Goal: Transaction & Acquisition: Download file/media

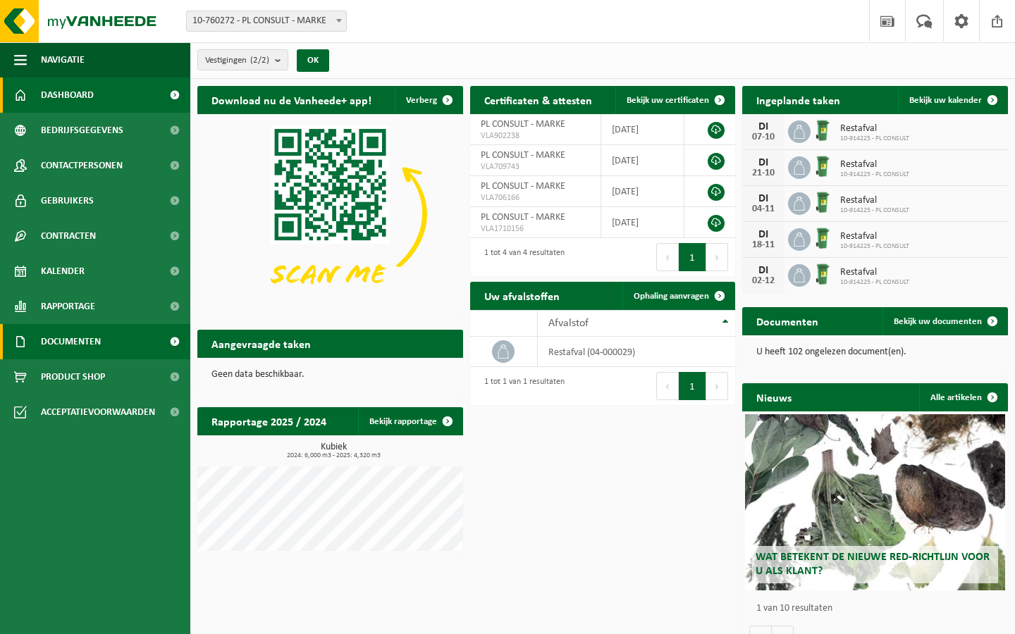
click at [101, 339] on span "Documenten" at bounding box center [71, 341] width 60 height 35
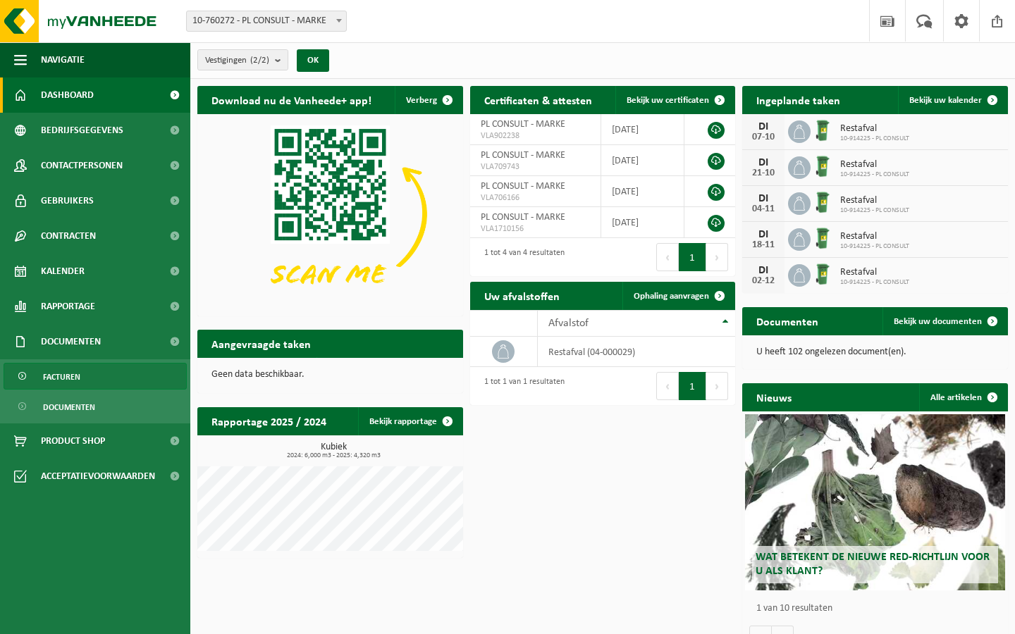
click at [66, 380] on span "Facturen" at bounding box center [61, 377] width 37 height 27
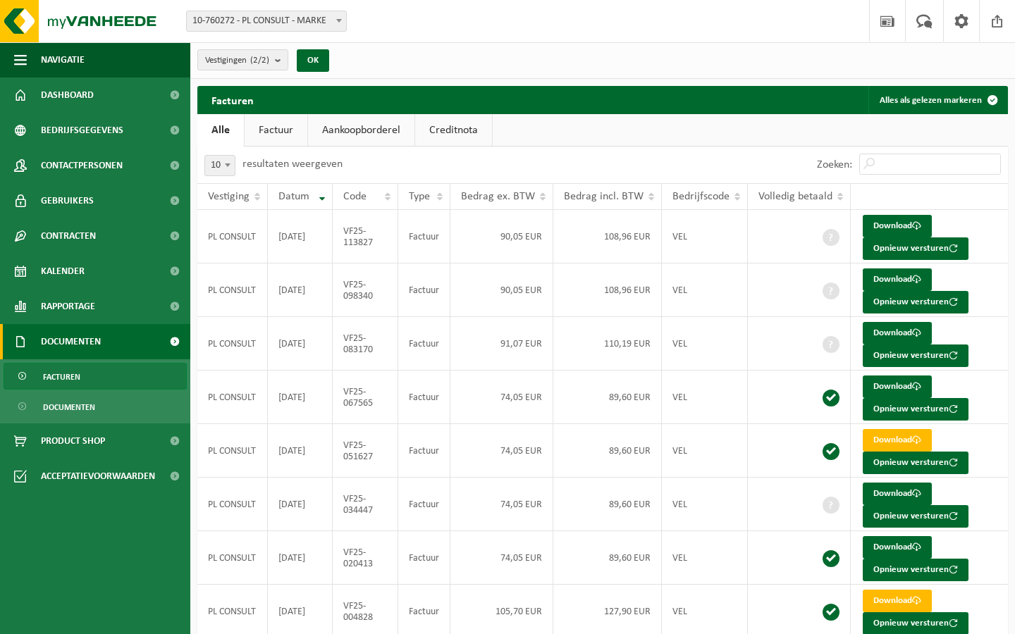
click at [277, 128] on link "Factuur" at bounding box center [276, 130] width 63 height 32
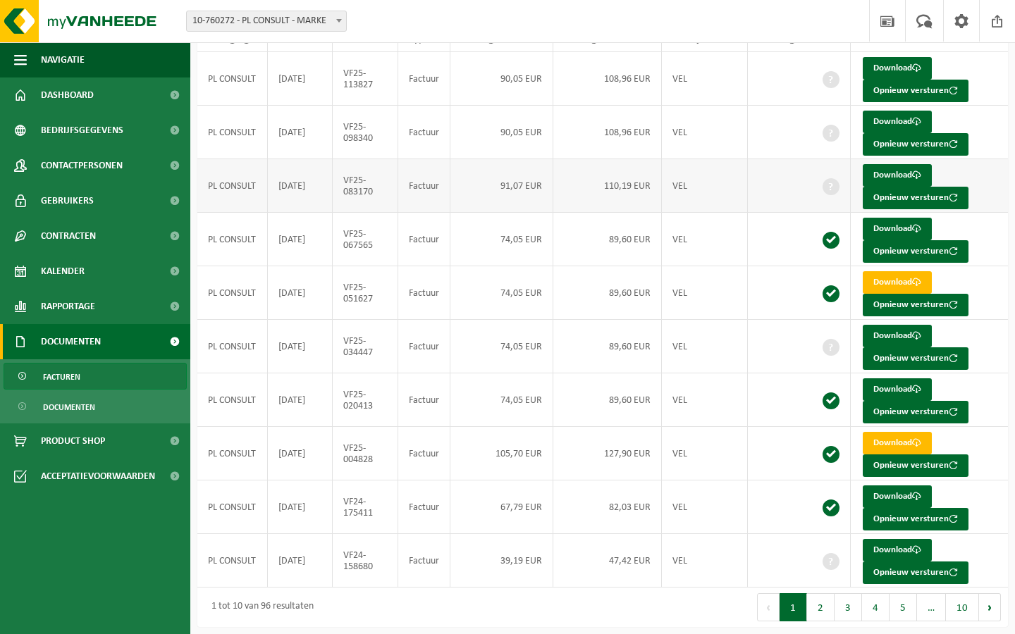
scroll to position [169, 0]
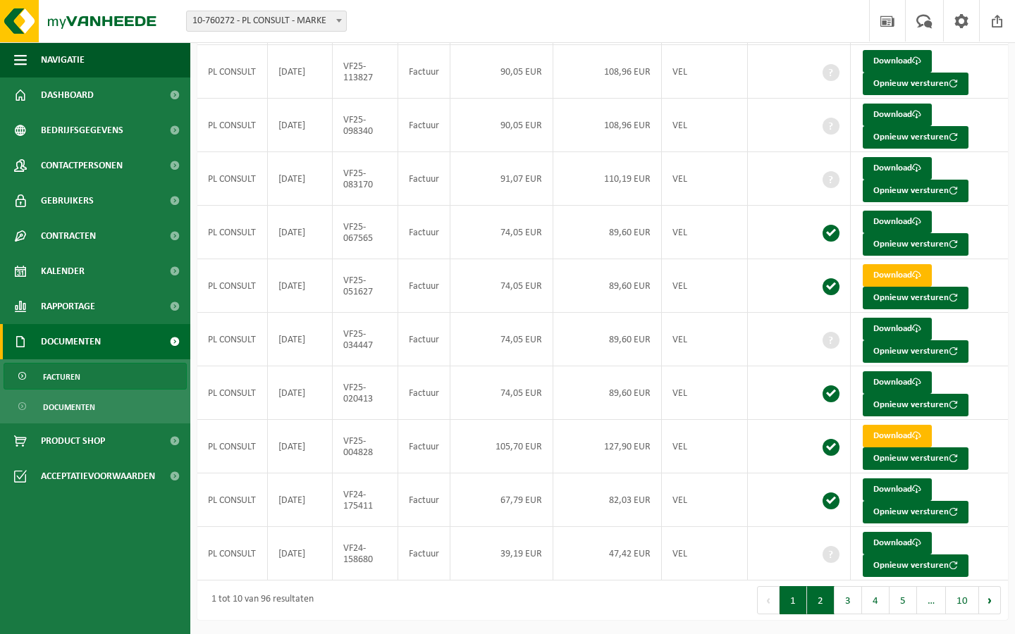
click at [824, 594] on button "2" at bounding box center [820, 600] width 27 height 28
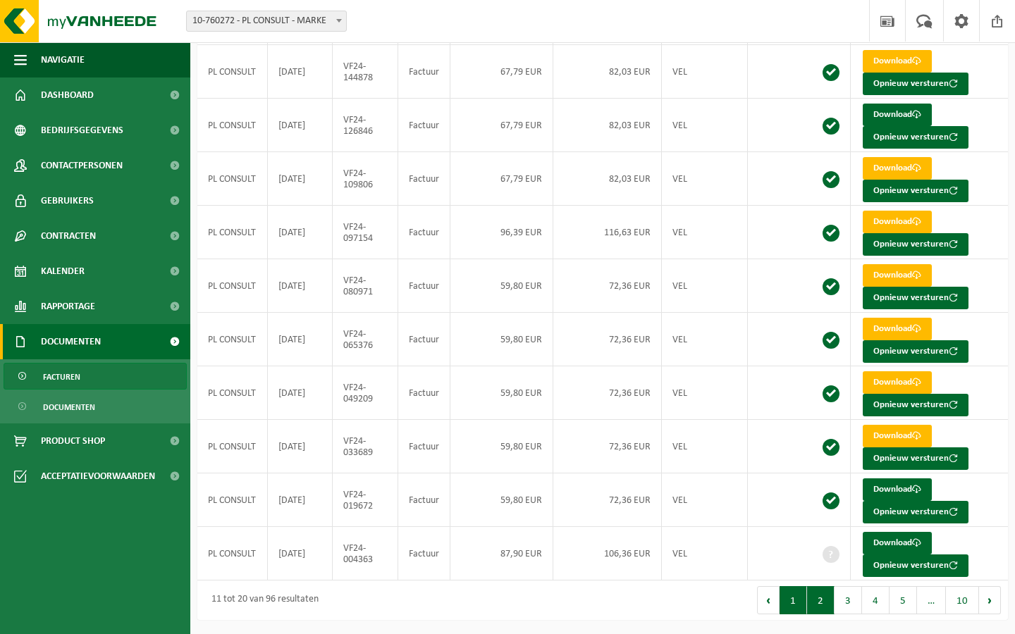
click at [801, 596] on button "1" at bounding box center [792, 600] width 27 height 28
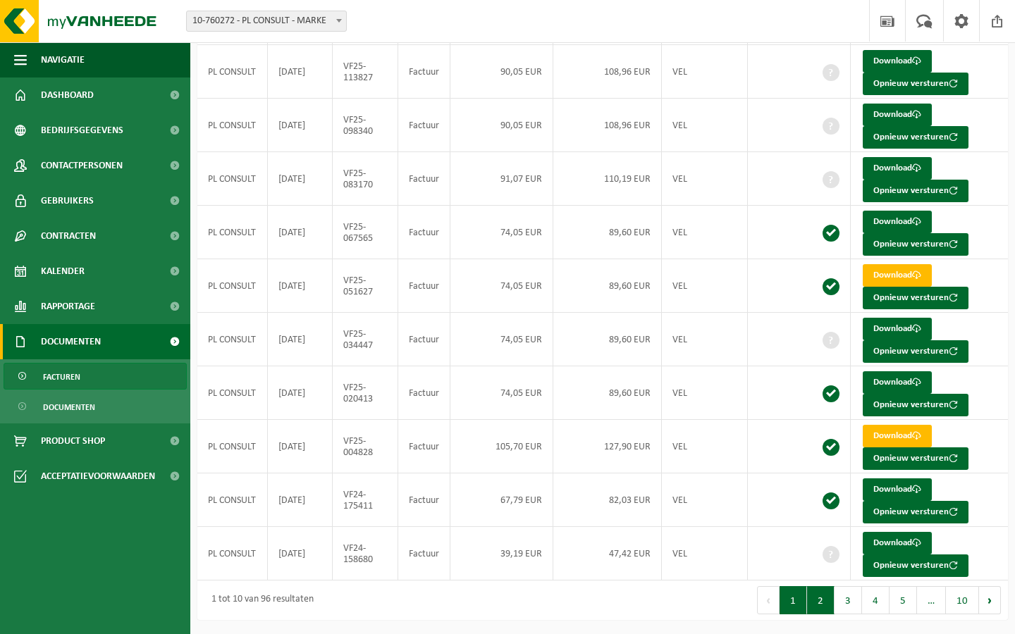
click at [817, 591] on button "2" at bounding box center [820, 600] width 27 height 28
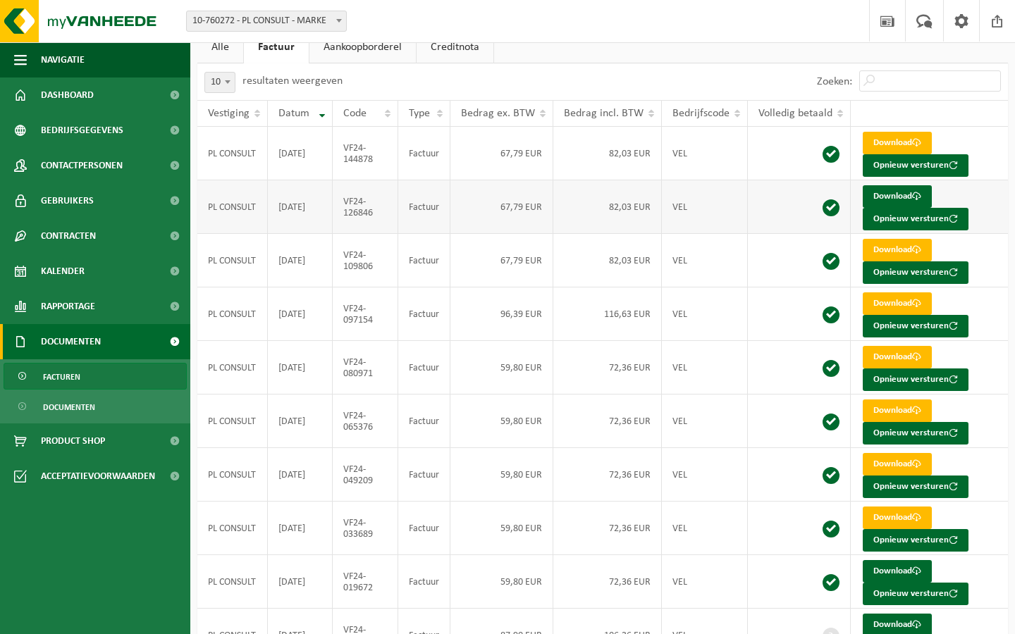
scroll to position [85, 0]
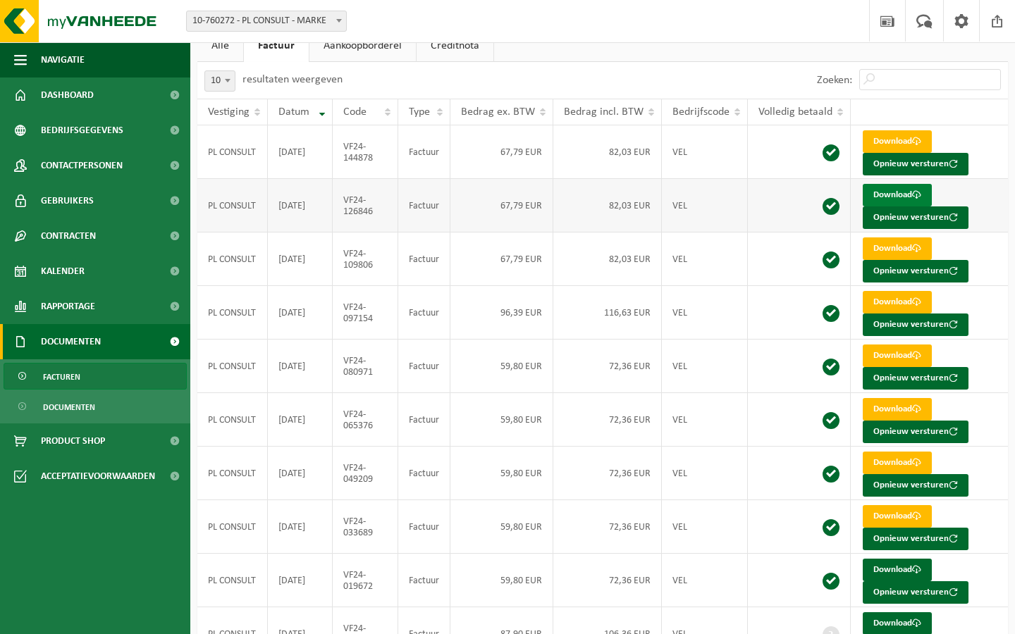
click at [882, 196] on link "Download" at bounding box center [897, 195] width 69 height 23
click at [895, 245] on link "Download" at bounding box center [897, 248] width 69 height 23
click at [886, 197] on link "Download" at bounding box center [897, 195] width 69 height 23
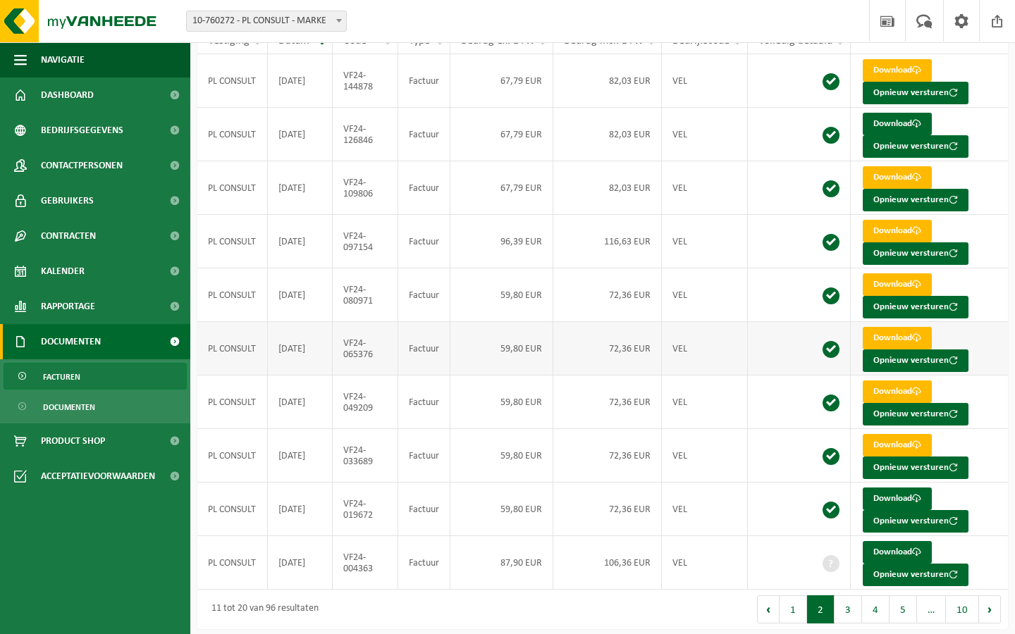
scroll to position [161, 0]
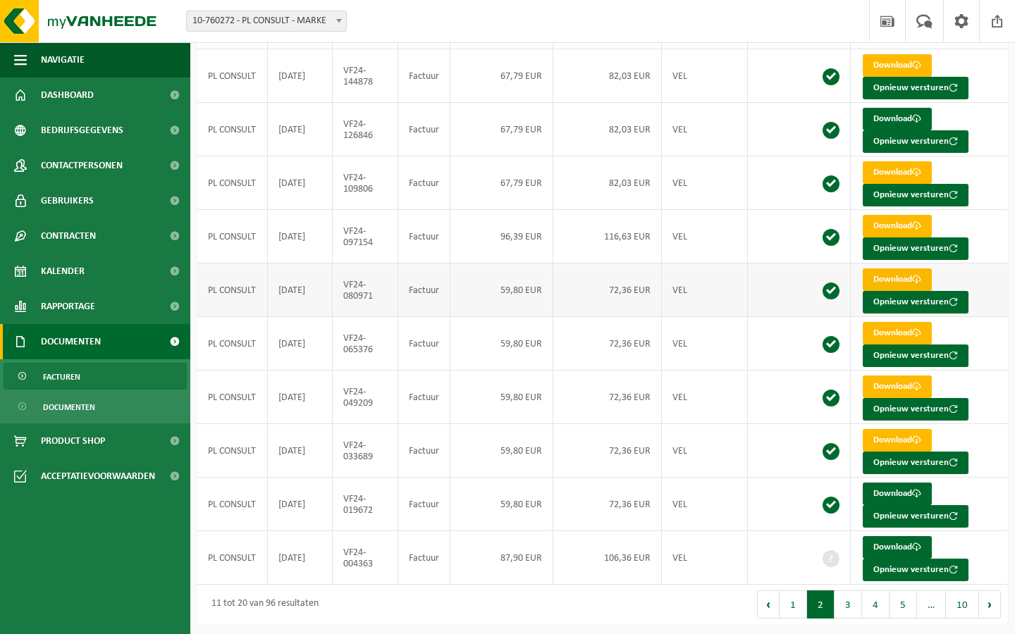
click at [896, 280] on link "Download" at bounding box center [897, 279] width 69 height 23
click at [895, 341] on link "Download" at bounding box center [897, 333] width 69 height 23
click at [889, 390] on link "Download" at bounding box center [897, 387] width 69 height 23
click at [896, 550] on link "Download" at bounding box center [897, 547] width 69 height 23
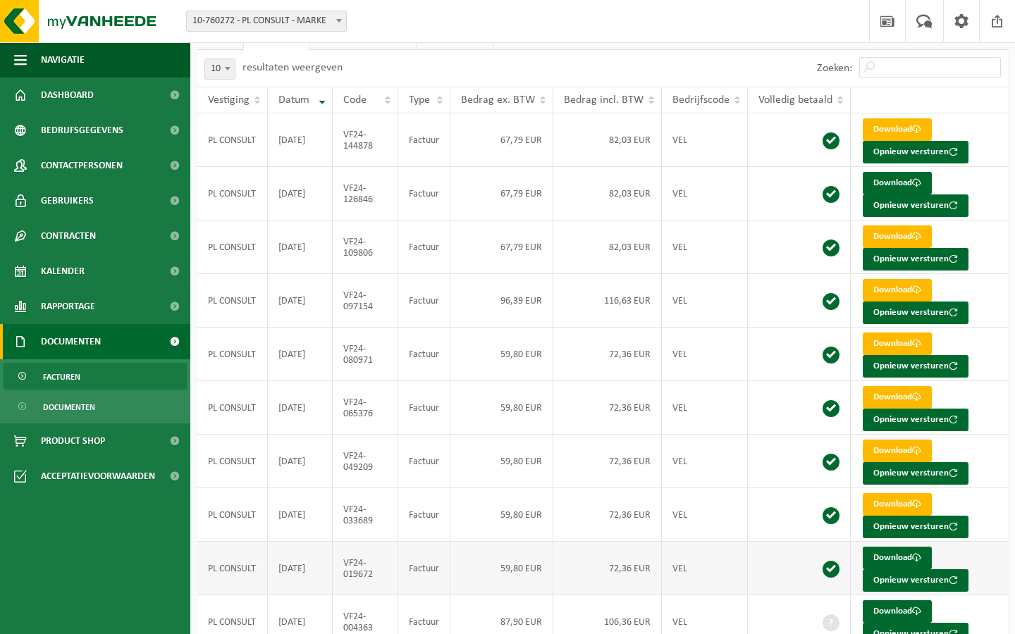
scroll to position [169, 0]
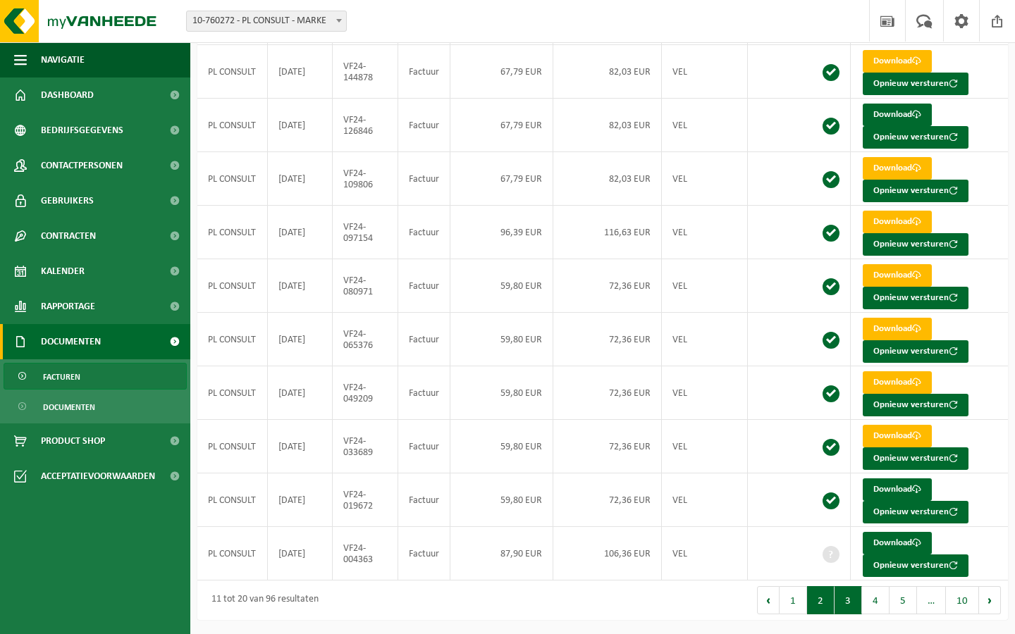
click at [849, 599] on button "3" at bounding box center [847, 600] width 27 height 28
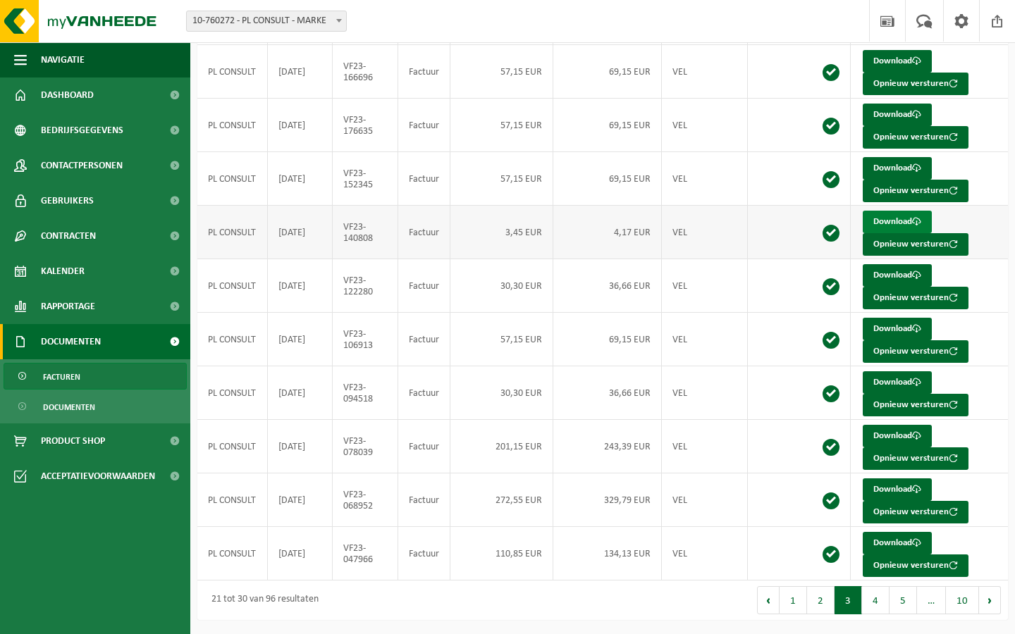
click at [880, 218] on link "Download" at bounding box center [897, 222] width 69 height 23
click at [623, 234] on td "4,17 EUR" at bounding box center [607, 233] width 109 height 54
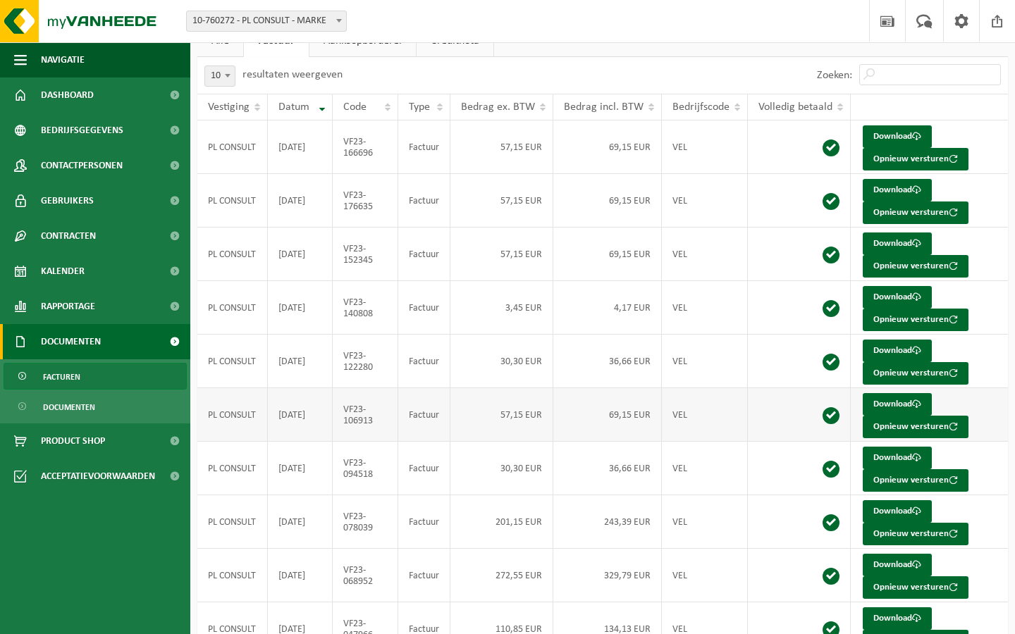
scroll to position [169, 0]
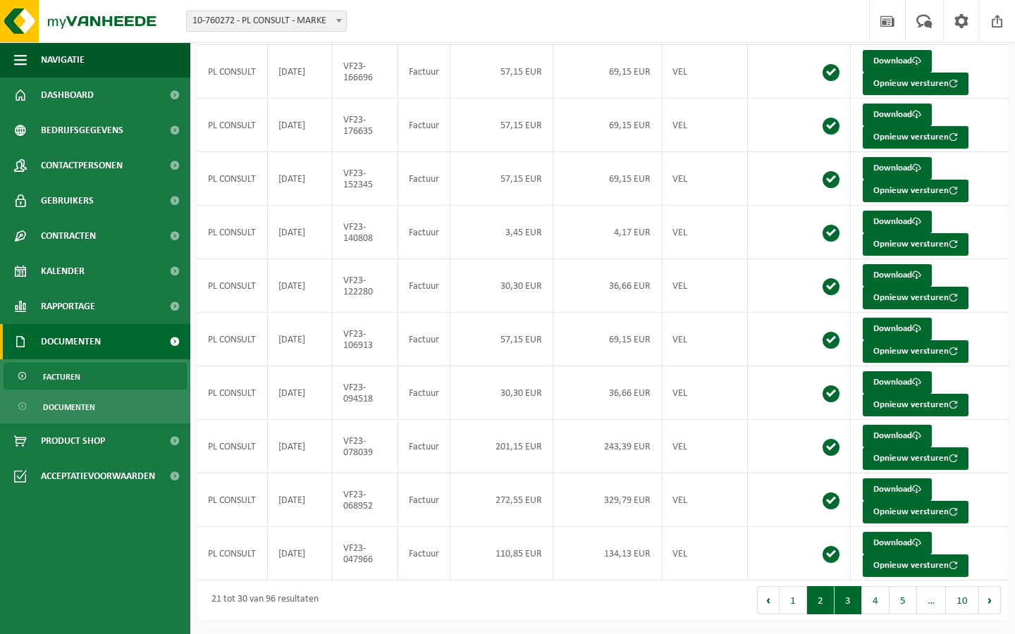
click at [822, 603] on button "2" at bounding box center [820, 600] width 27 height 28
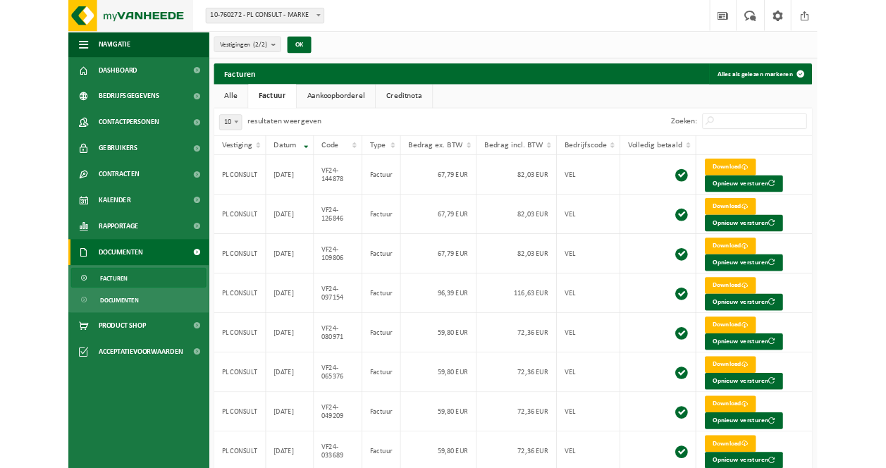
scroll to position [564, 0]
